Goal: Task Accomplishment & Management: Manage account settings

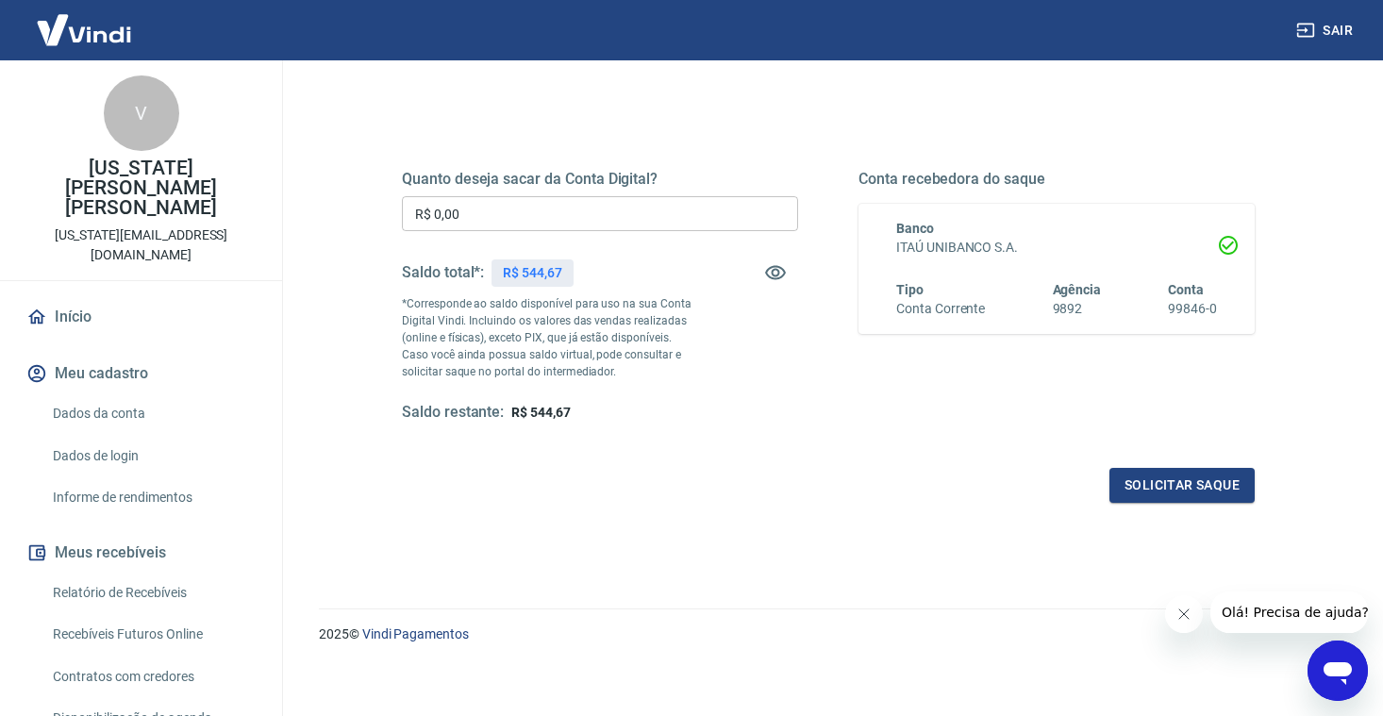
scroll to position [217, 0]
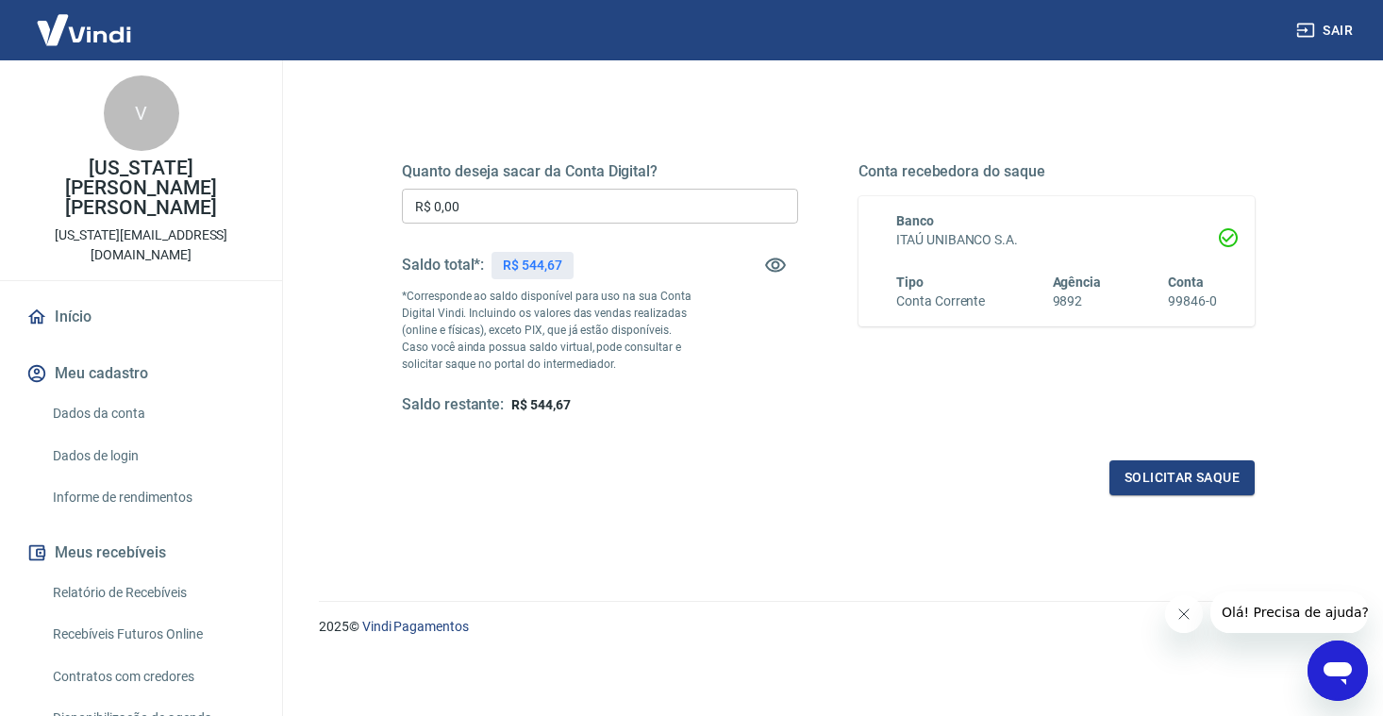
click at [466, 196] on input "R$ 0,00" at bounding box center [600, 206] width 396 height 35
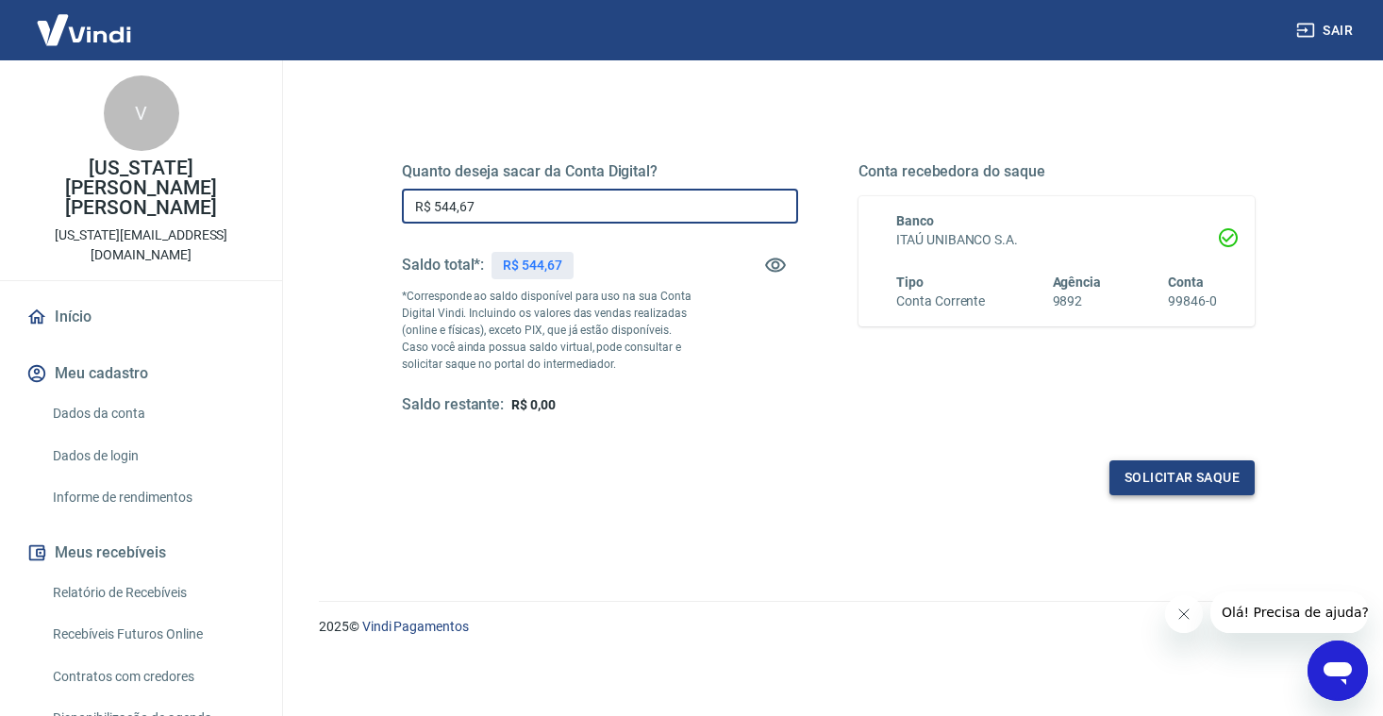
type input "R$ 544,67"
click at [1187, 475] on button "Solicitar saque" at bounding box center [1181, 477] width 145 height 35
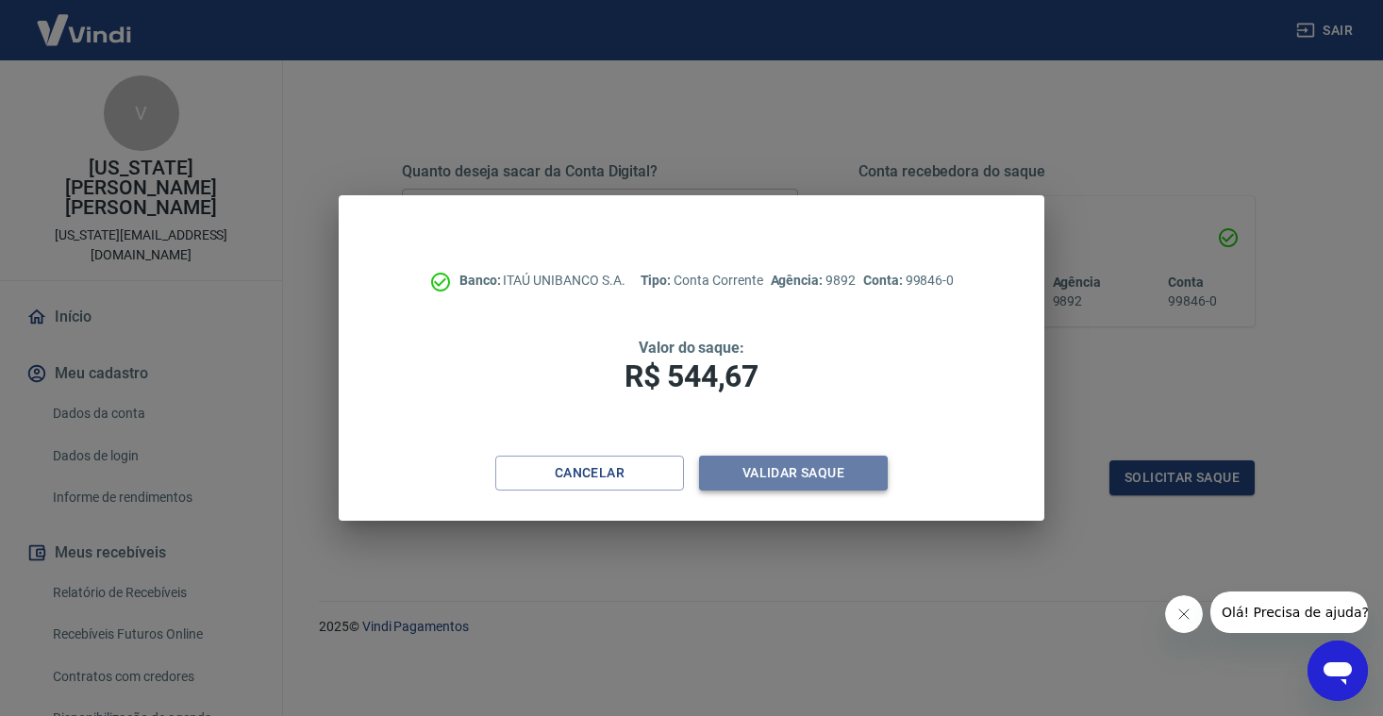
click at [822, 473] on button "Validar saque" at bounding box center [793, 473] width 189 height 35
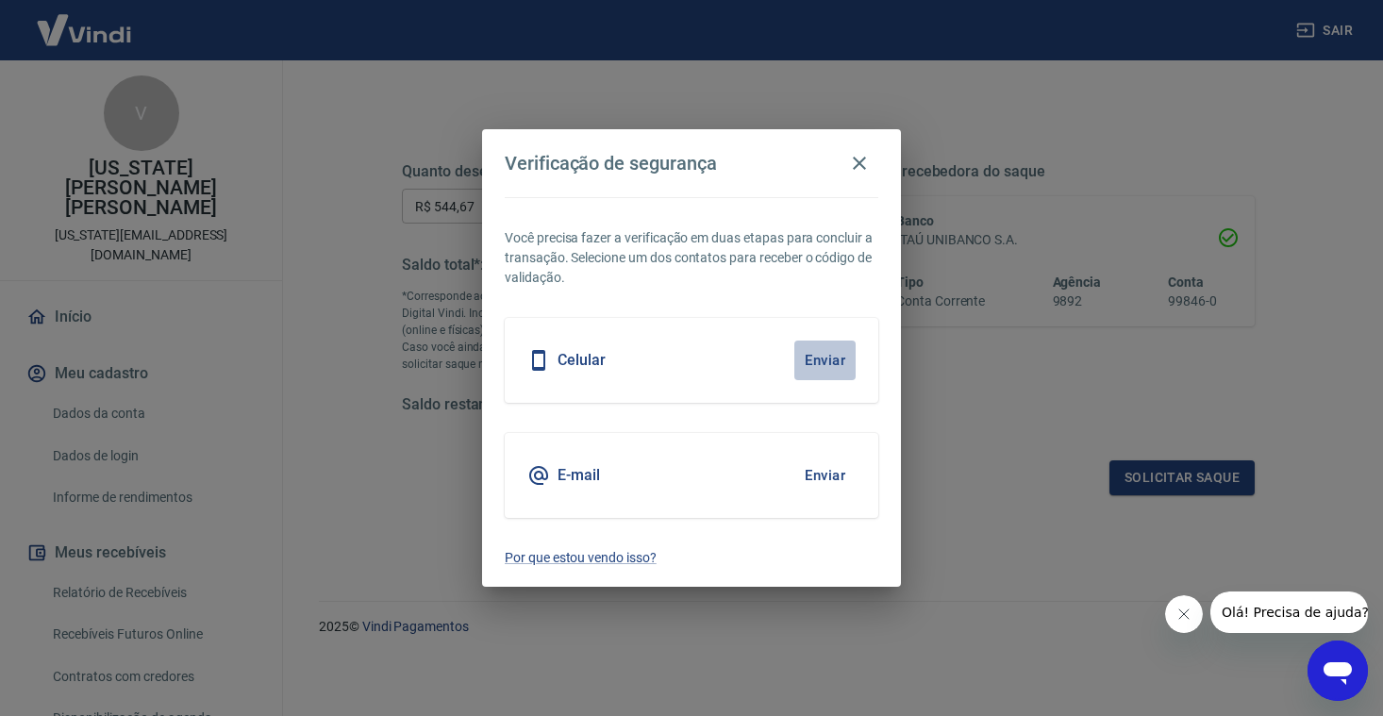
click at [821, 363] on button "Enviar" at bounding box center [824, 361] width 61 height 40
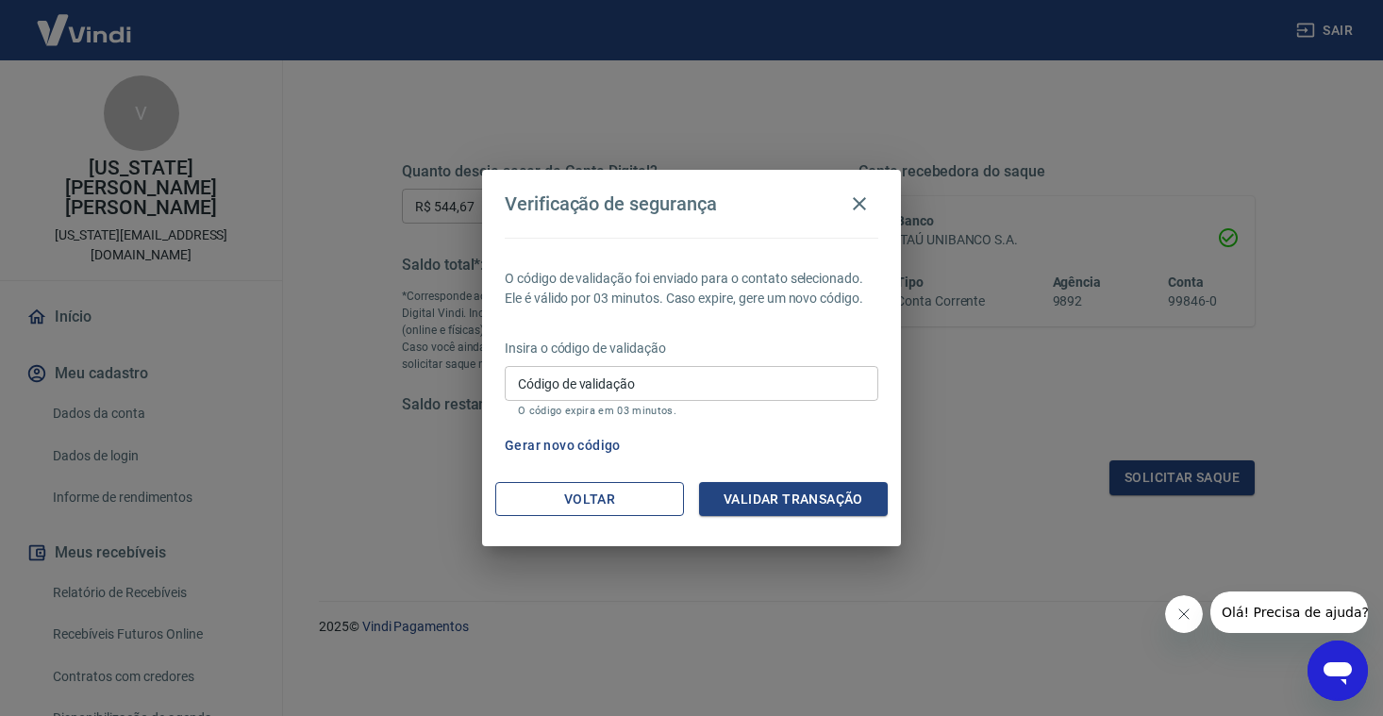
click at [597, 493] on button "Voltar" at bounding box center [589, 499] width 189 height 35
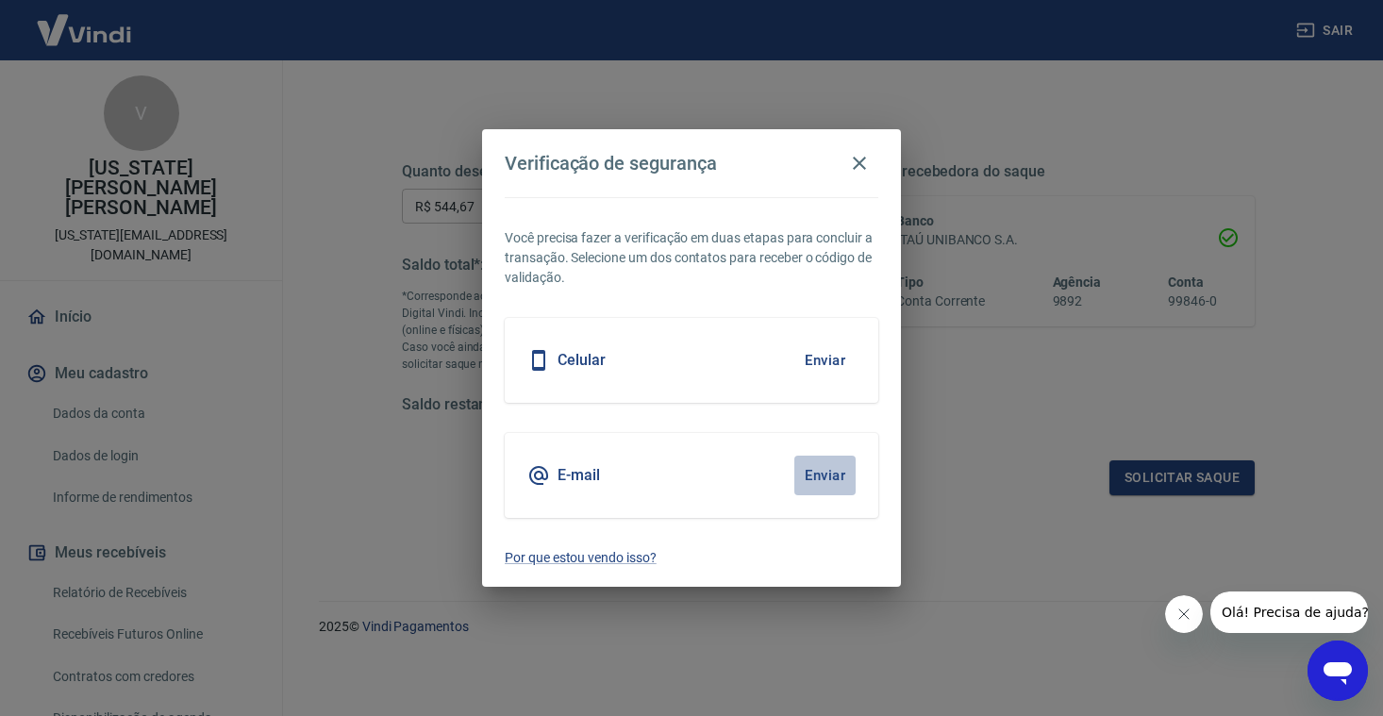
click at [833, 477] on button "Enviar" at bounding box center [824, 476] width 61 height 40
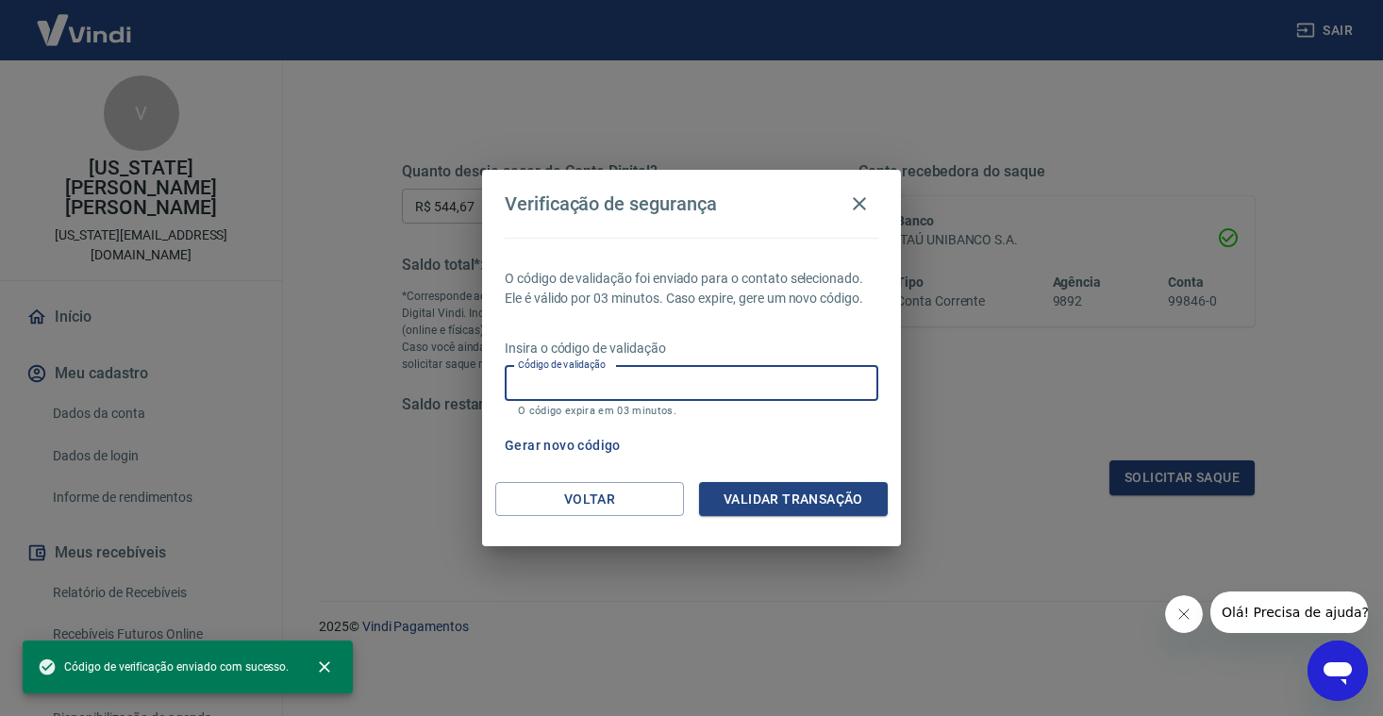
click at [684, 384] on input "Código de validação" at bounding box center [692, 383] width 374 height 35
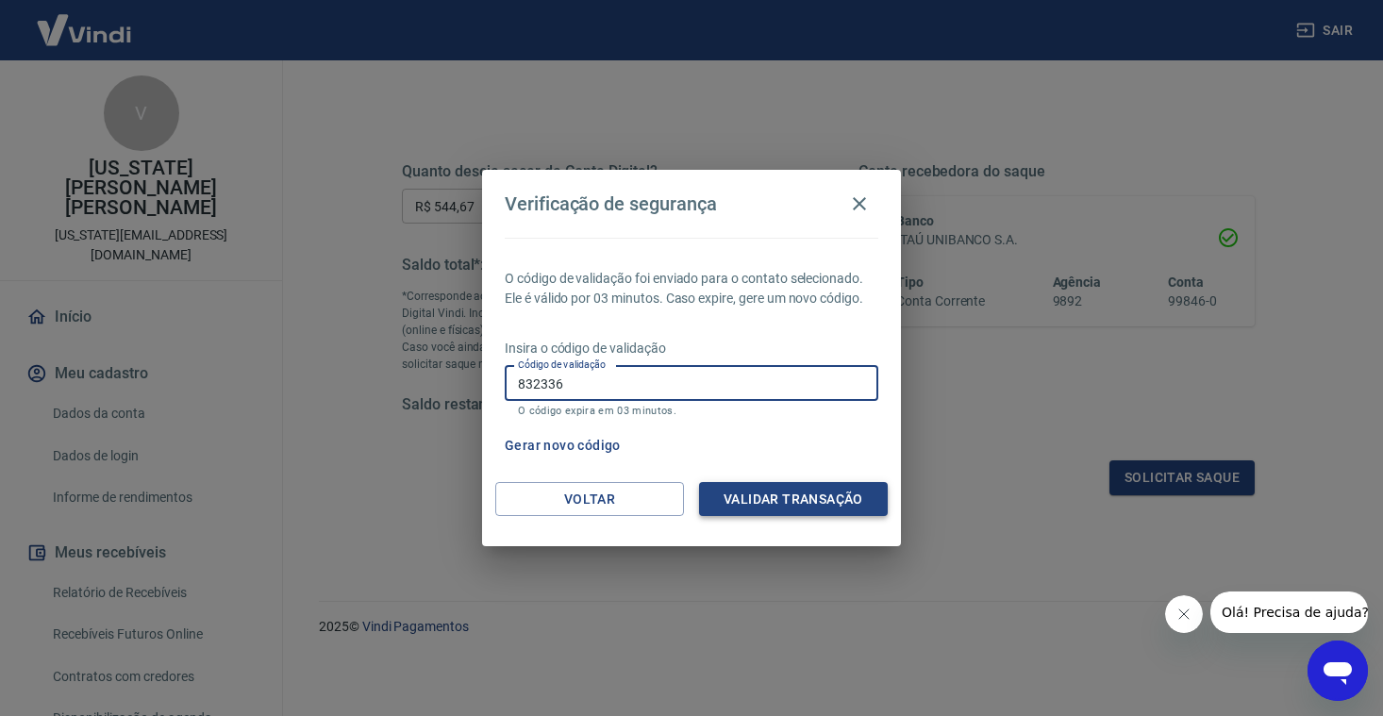
type input "832336"
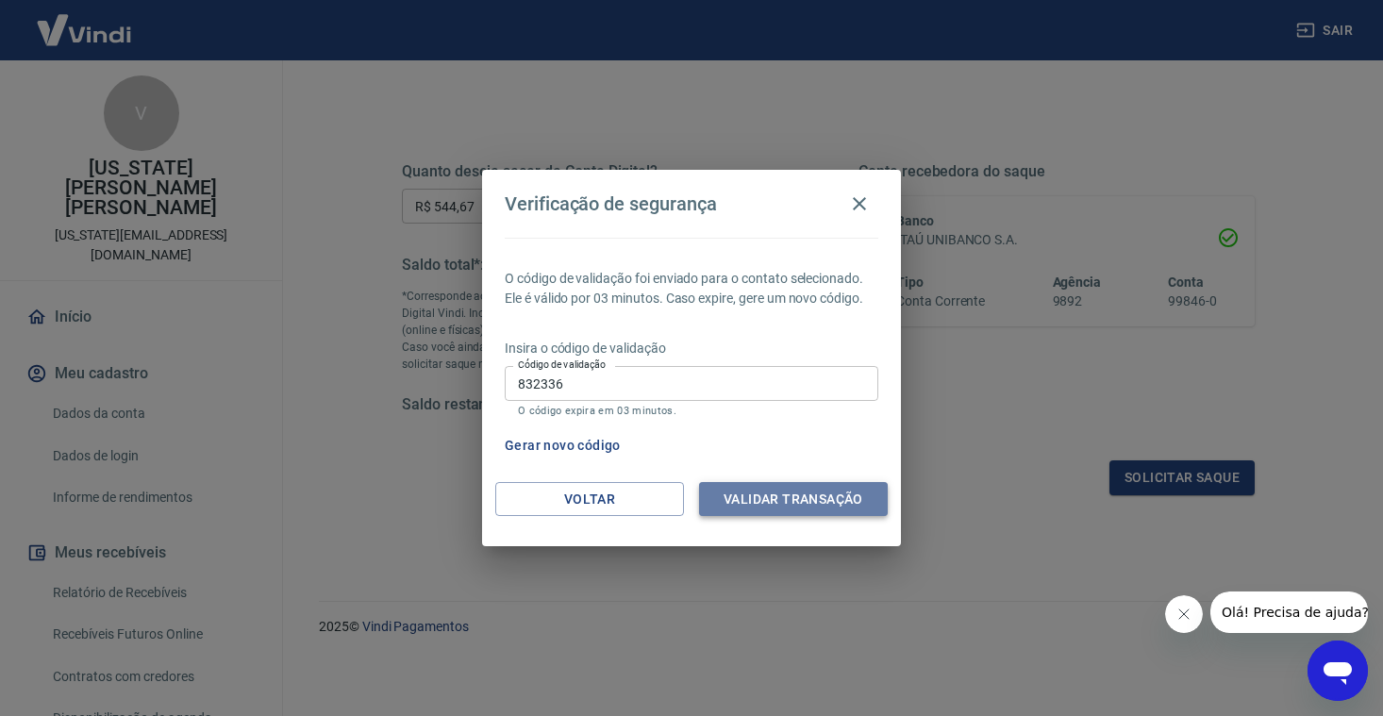
click at [791, 492] on button "Validar transação" at bounding box center [793, 499] width 189 height 35
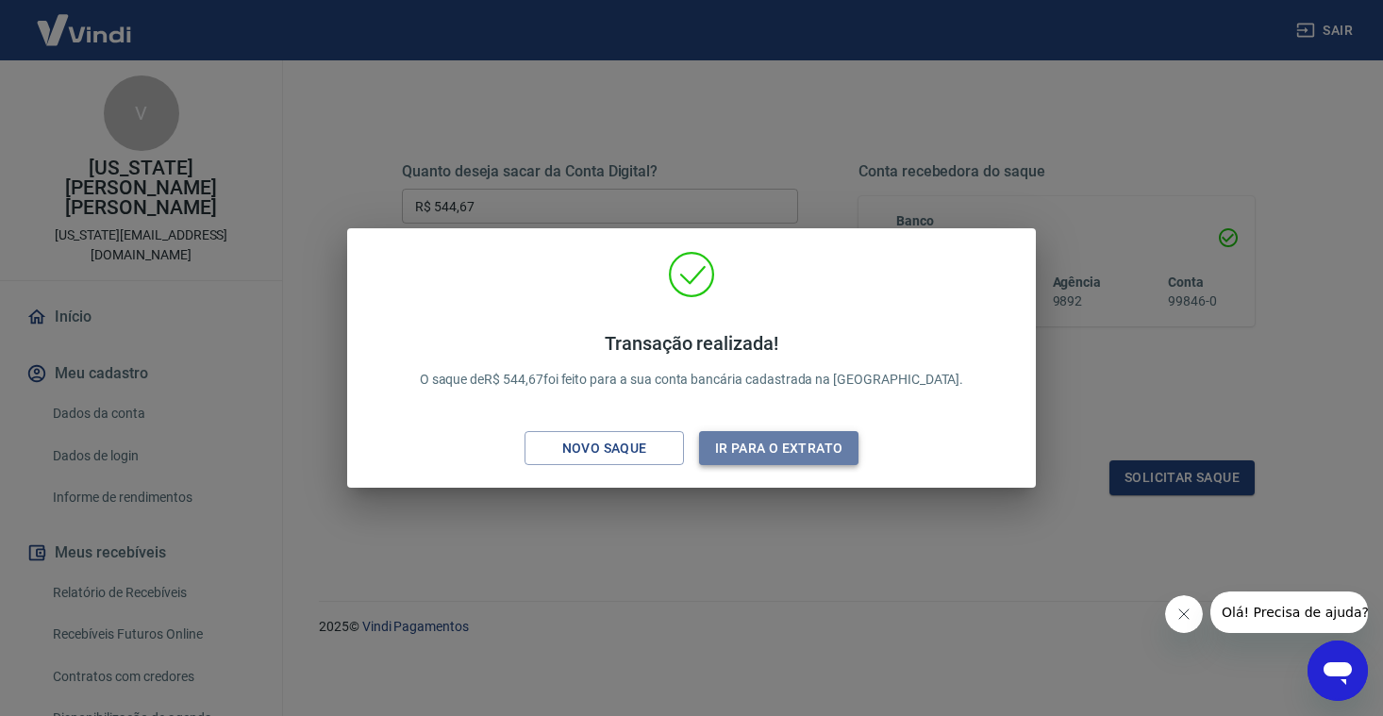
click at [807, 440] on button "Ir para o extrato" at bounding box center [778, 448] width 159 height 35
